Goal: Check status

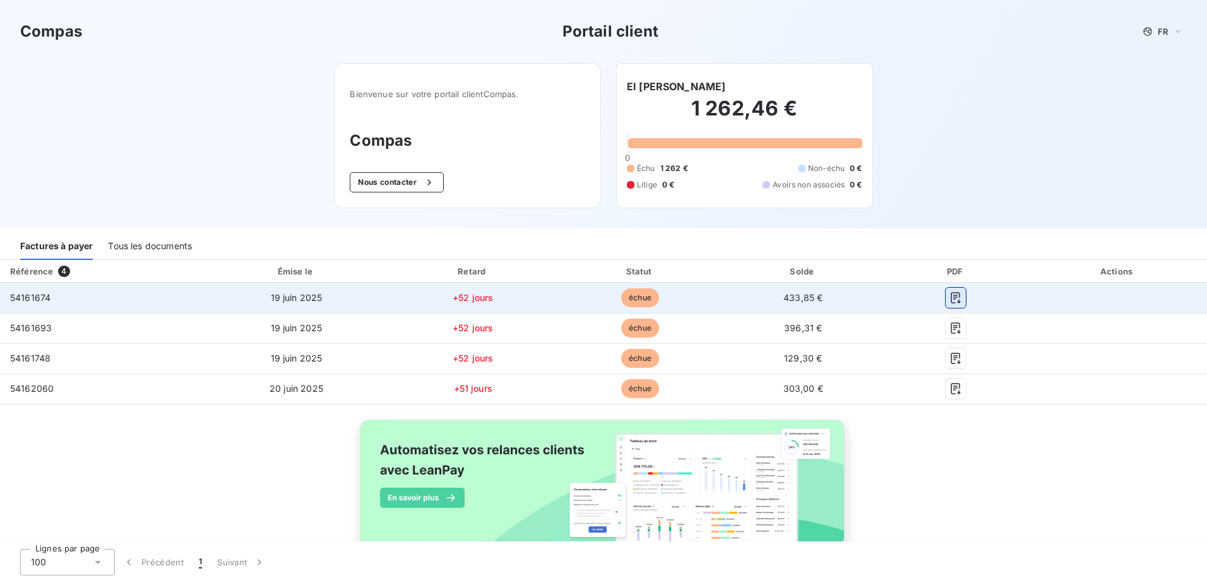
click at [949, 297] on icon "button" at bounding box center [955, 298] width 13 height 13
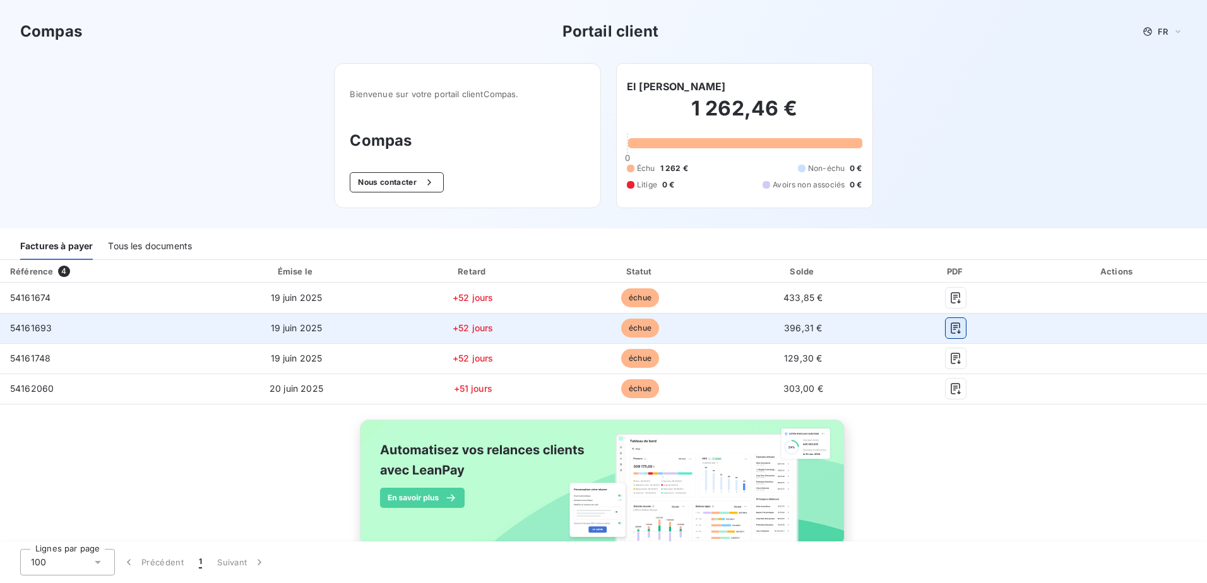
click at [949, 328] on icon "button" at bounding box center [955, 328] width 13 height 13
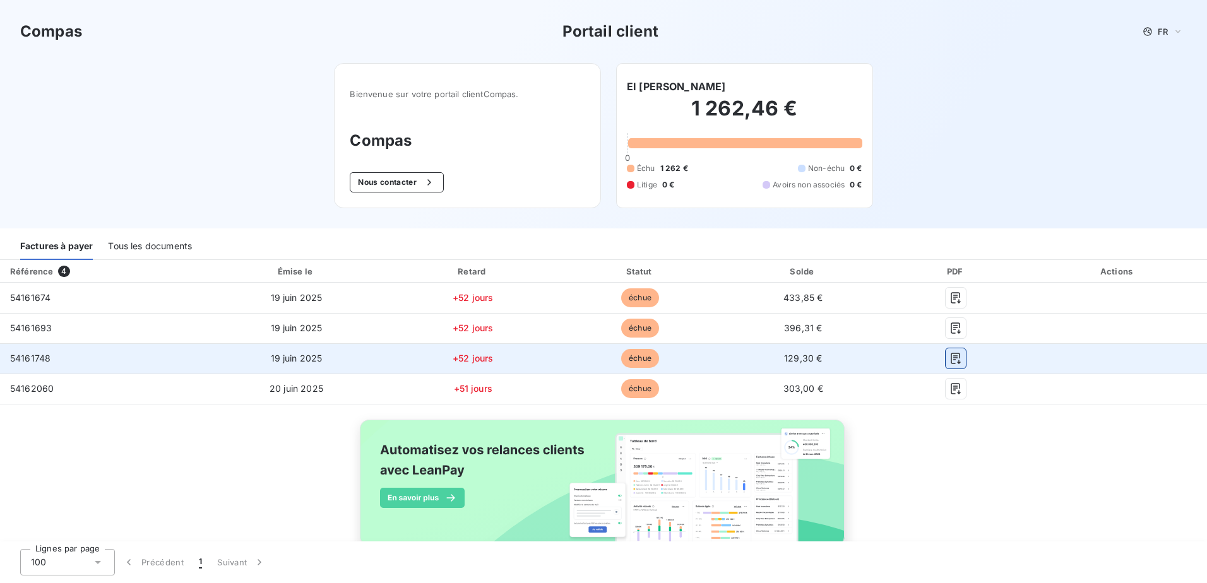
click at [949, 355] on icon "button" at bounding box center [955, 358] width 13 height 13
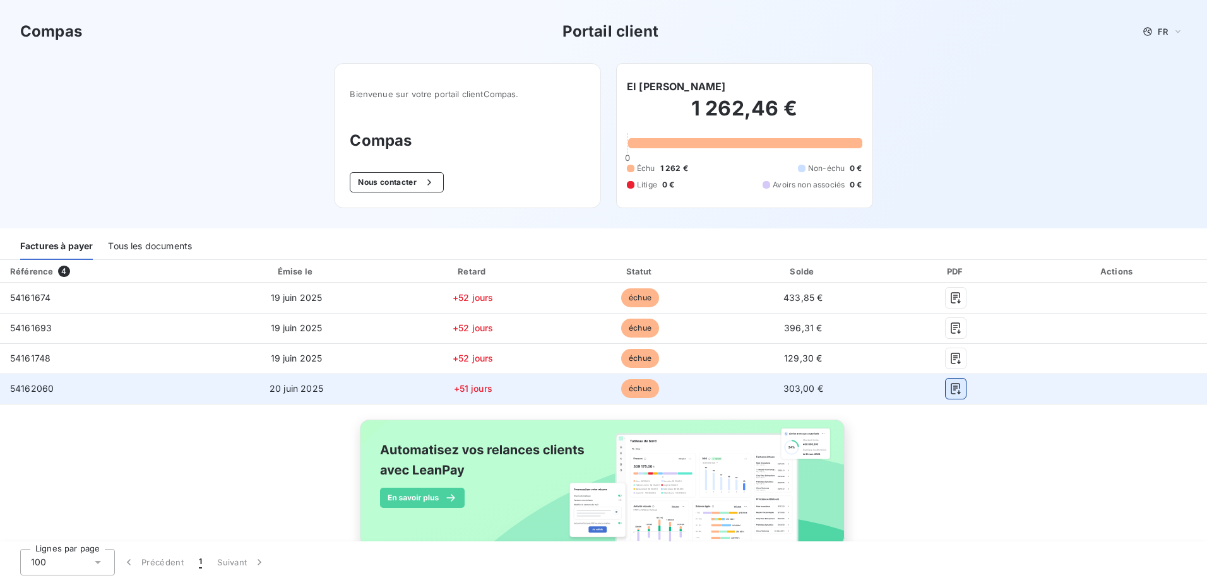
click at [953, 391] on icon "button" at bounding box center [955, 389] width 13 height 13
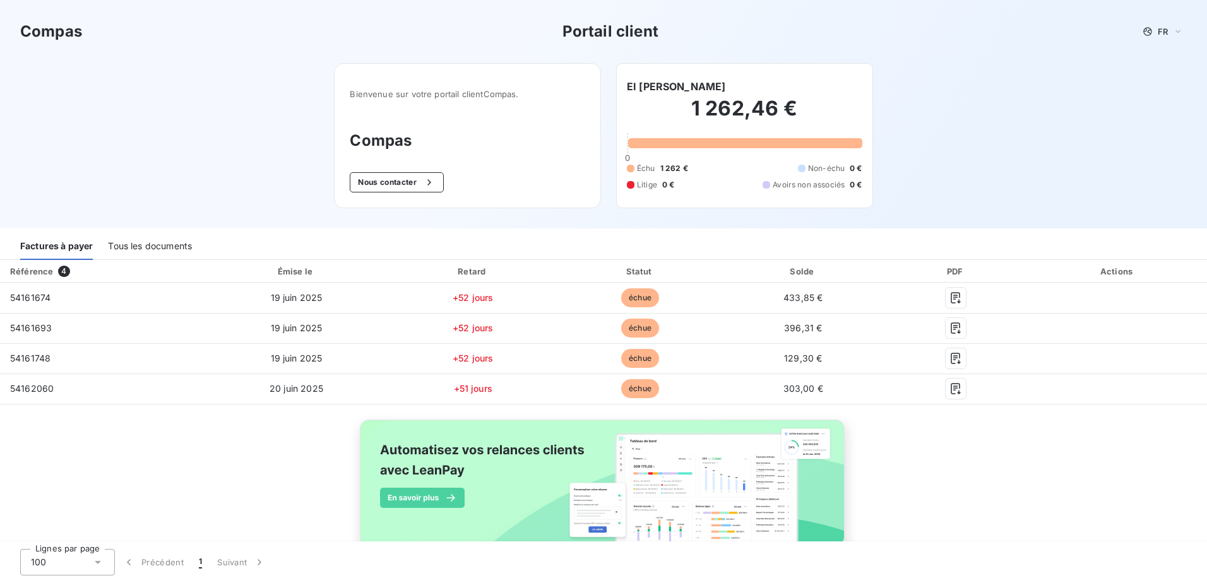
click at [963, 459] on div "Référence 4 Émise le Retard Statut Solde PDF Actions 54161674 19 juin 2025 +52 …" at bounding box center [603, 417] width 1207 height 315
click at [177, 244] on div "Tous les documents" at bounding box center [150, 247] width 84 height 27
